Goal: Transaction & Acquisition: Purchase product/service

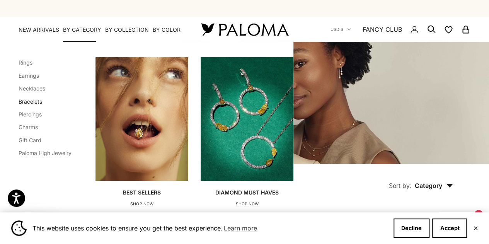
click at [39, 103] on link "Bracelets" at bounding box center [31, 101] width 24 height 7
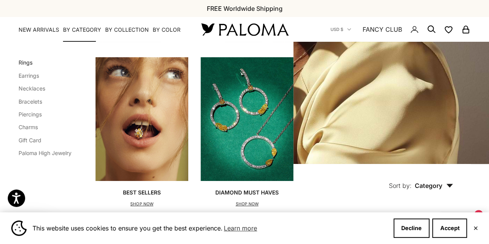
click at [27, 63] on link "Rings" at bounding box center [26, 62] width 14 height 7
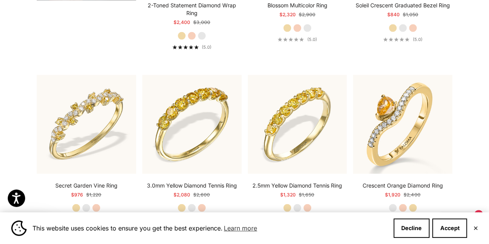
scroll to position [672, 0]
click at [405, 204] on label "Rose Gold" at bounding box center [402, 207] width 8 height 8
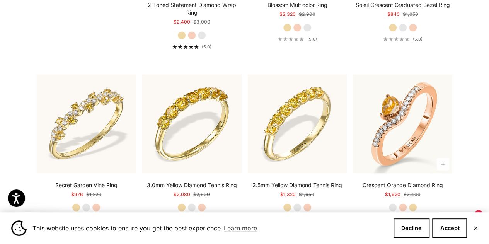
click at [414, 204] on label "Yellow Gold" at bounding box center [412, 207] width 8 height 8
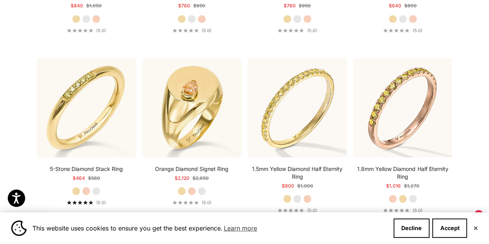
scroll to position [1738, 0]
